Goal: Task Accomplishment & Management: Use online tool/utility

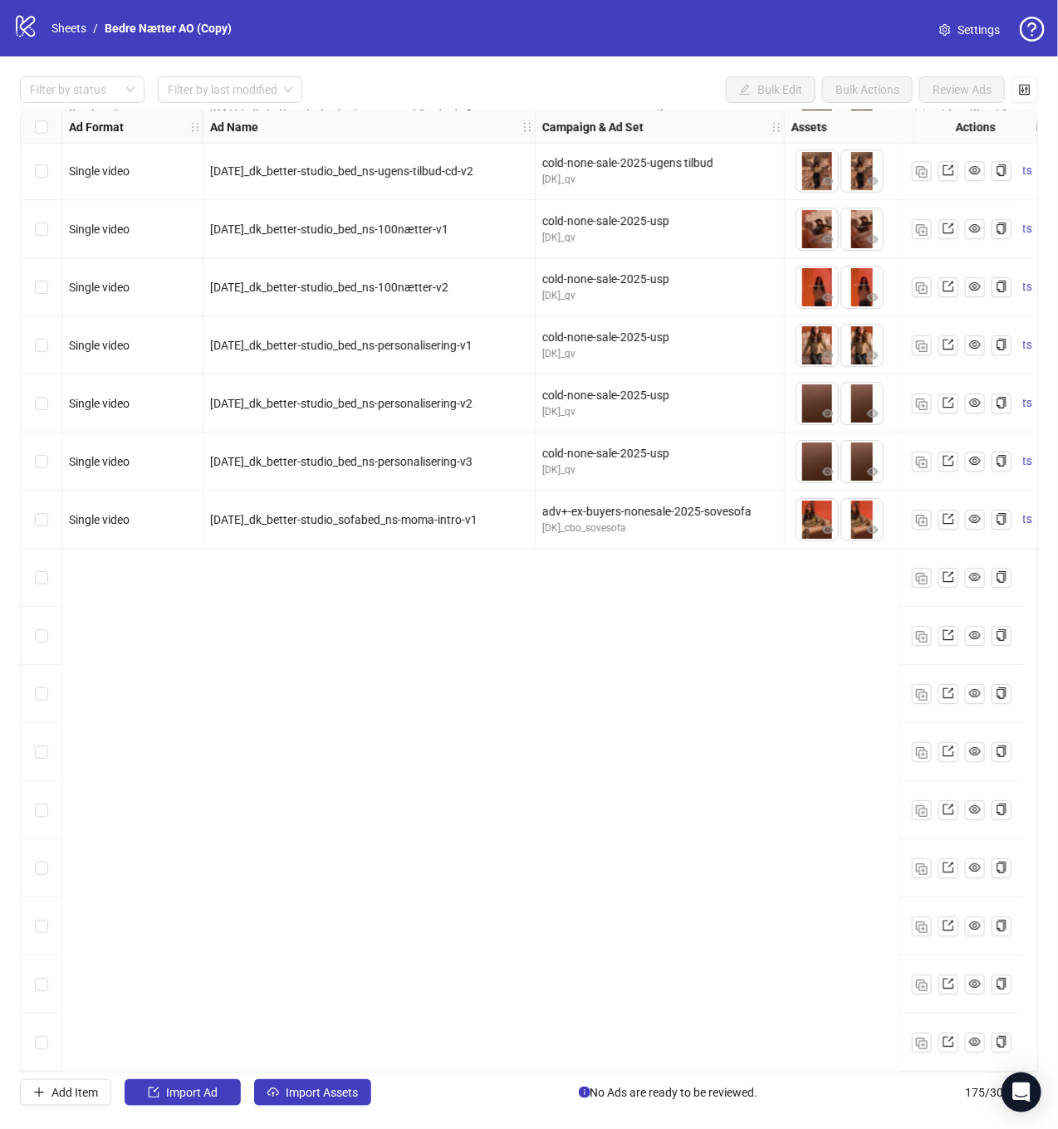
scroll to position [8505, 0]
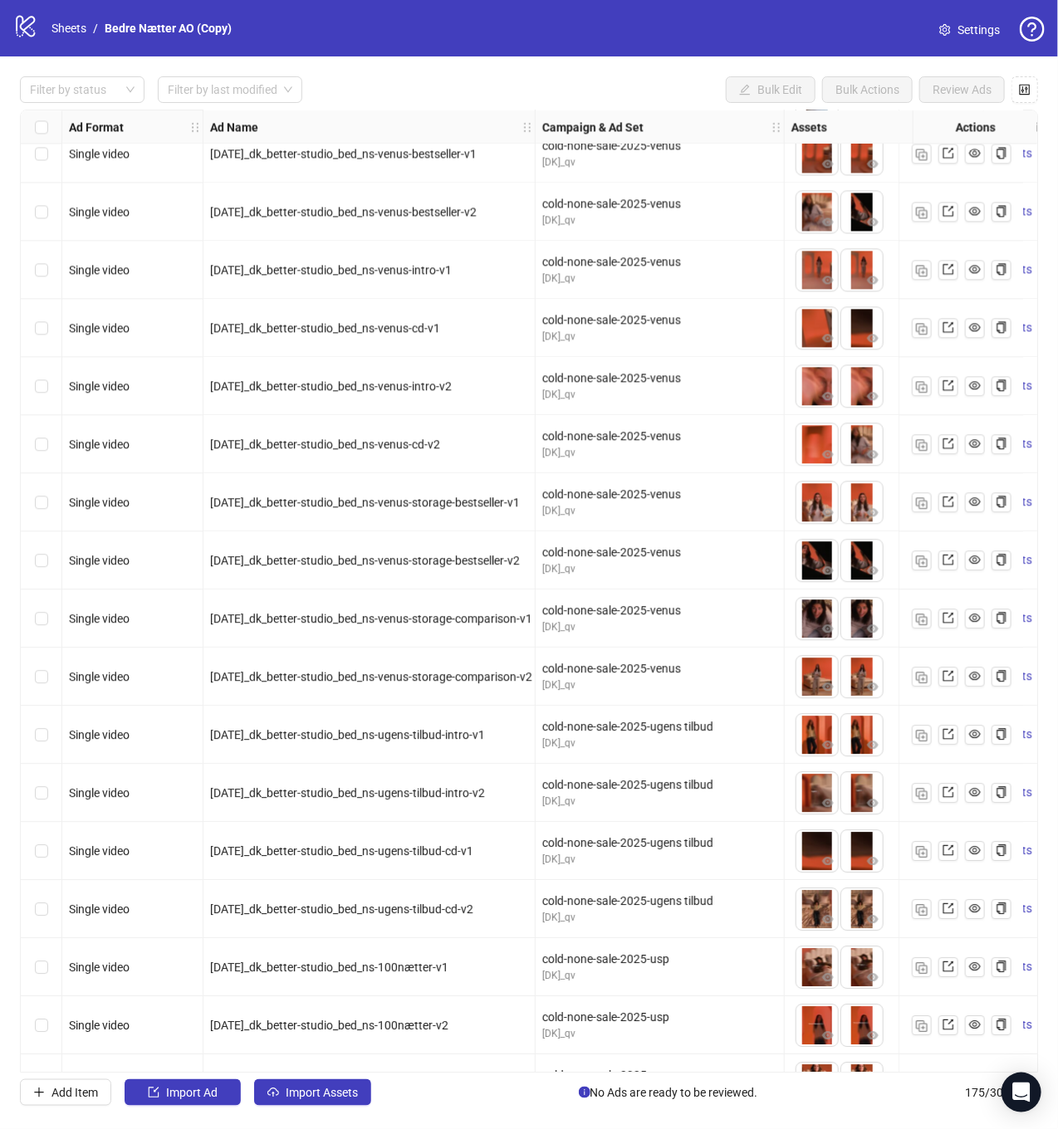
click at [329, 333] on span "[DATE]_dk_better-studio_bed_ns-venus-cd-v1" at bounding box center [325, 327] width 230 height 13
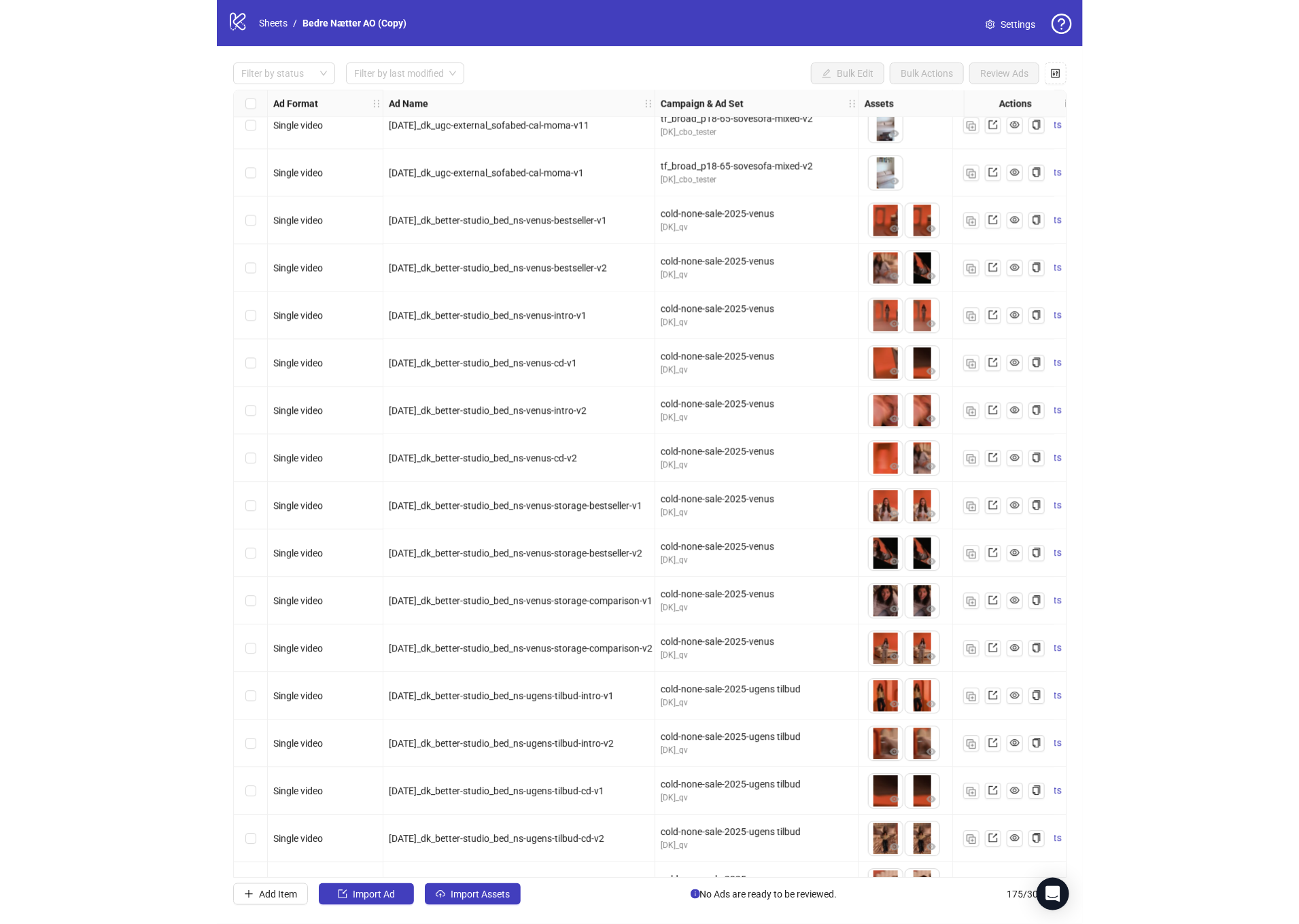
scroll to position [6865, 29]
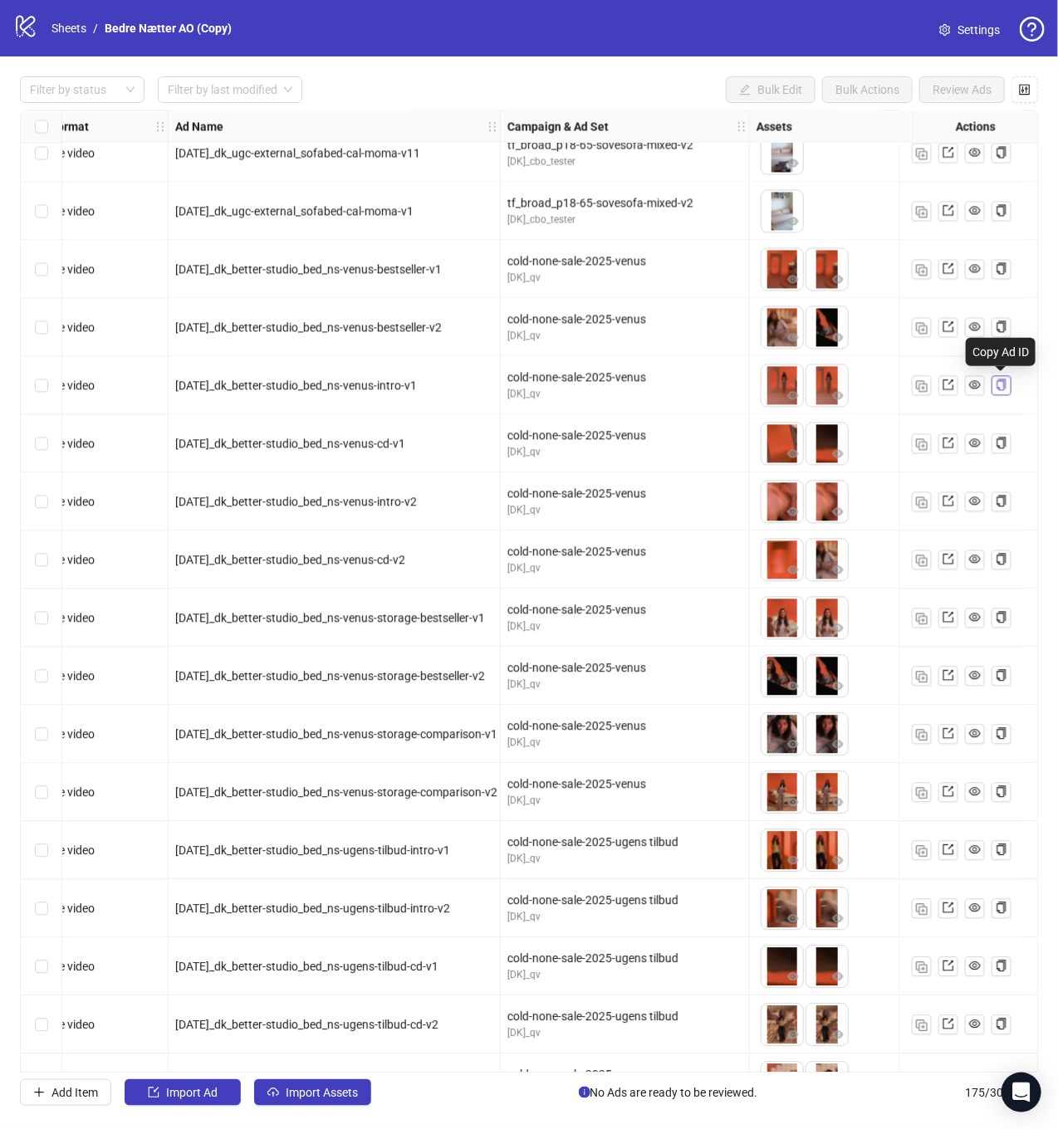
click at [997, 389] on icon "copy" at bounding box center [1002, 385] width 12 height 12
click at [972, 384] on icon "eye" at bounding box center [975, 385] width 12 height 8
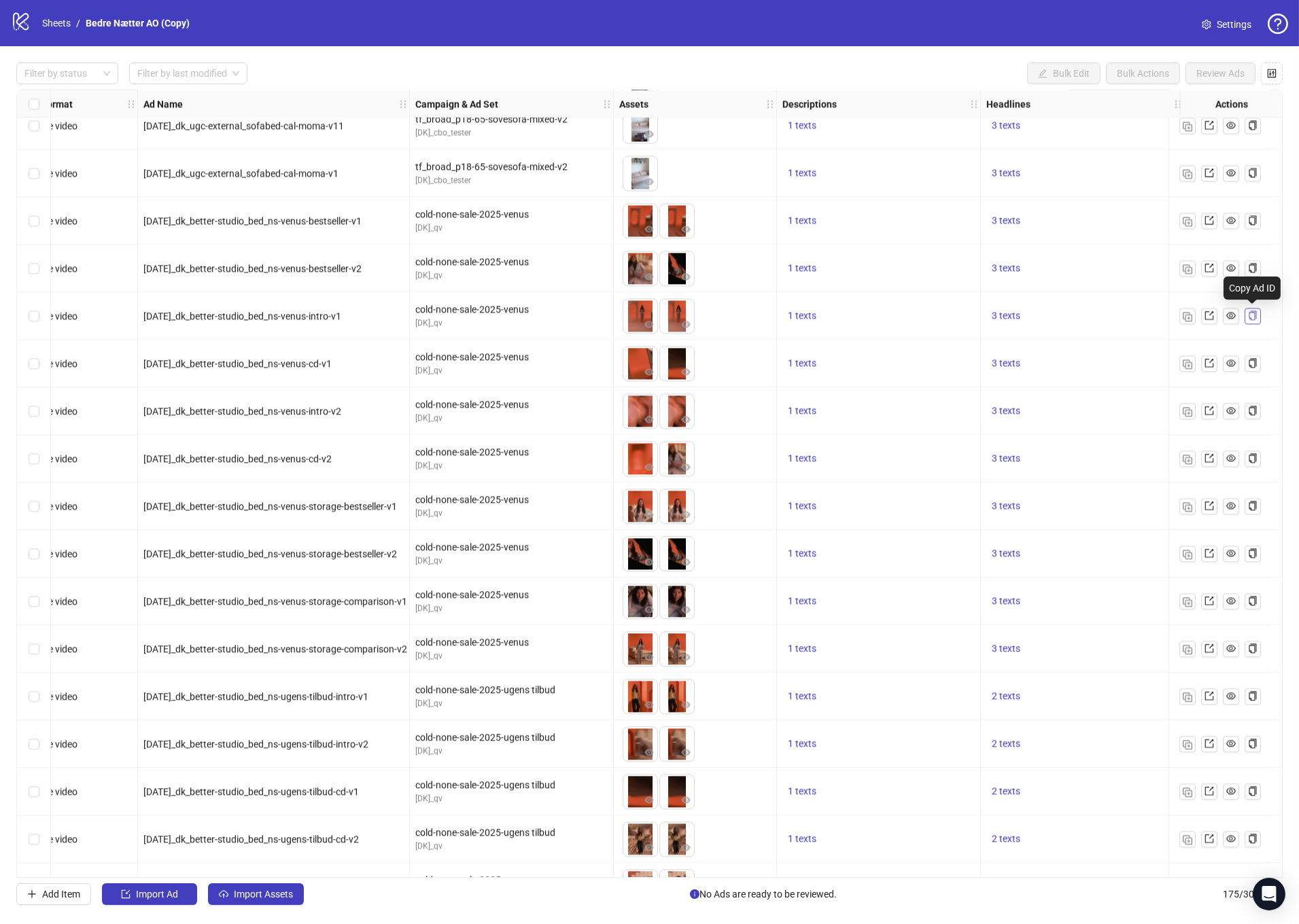
click at [1141, 313] on icon "copy" at bounding box center [1252, 315] width 7 height 10
click at [1141, 310] on icon "export" at bounding box center [1209, 315] width 10 height 10
